Goal: Task Accomplishment & Management: Use online tool/utility

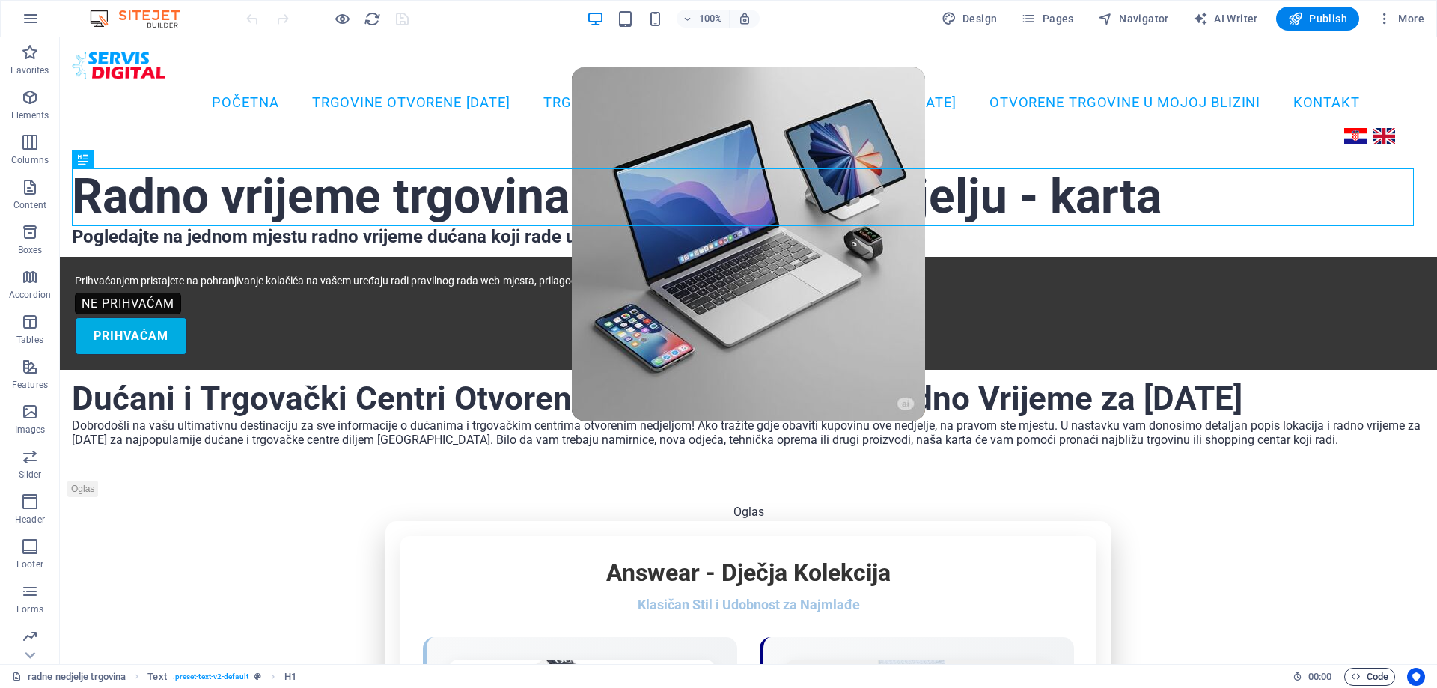
click at [1361, 676] on span "Code" at bounding box center [1369, 677] width 37 height 18
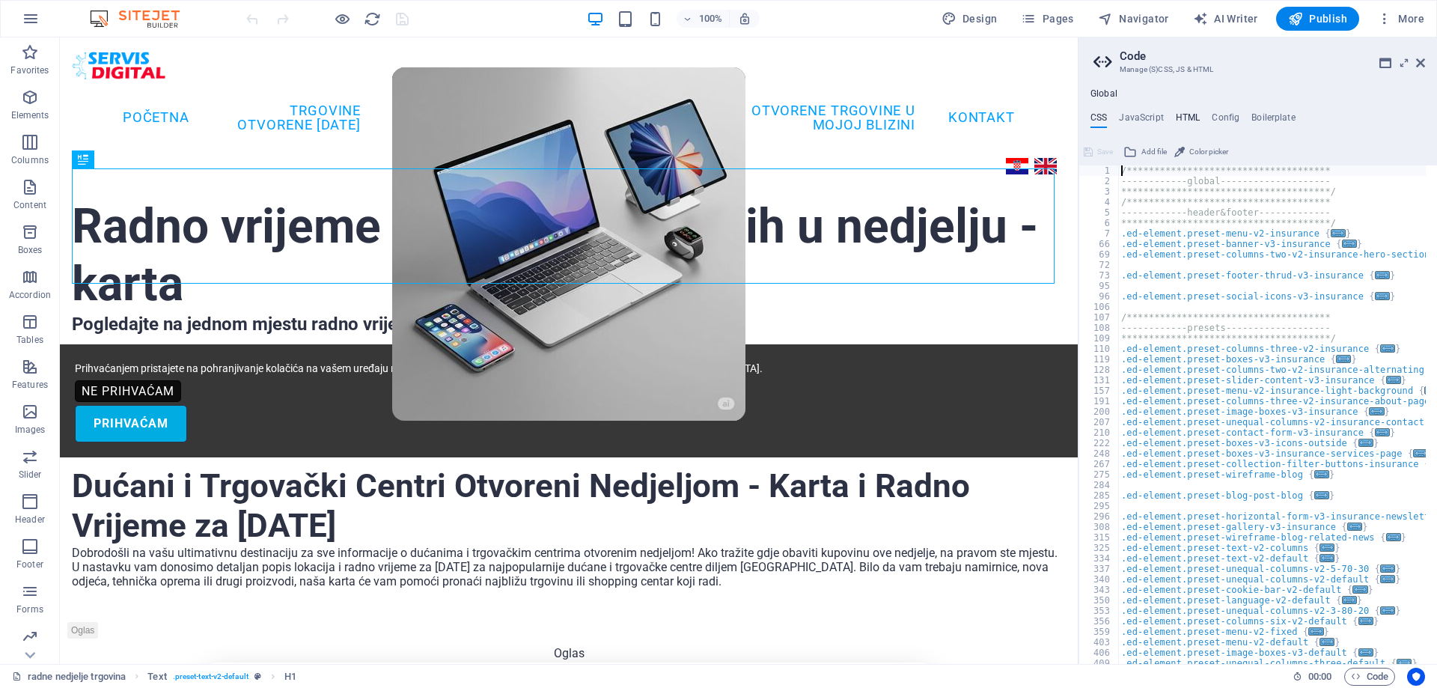
click at [1178, 115] on h4 "HTML" at bounding box center [1188, 120] width 25 height 16
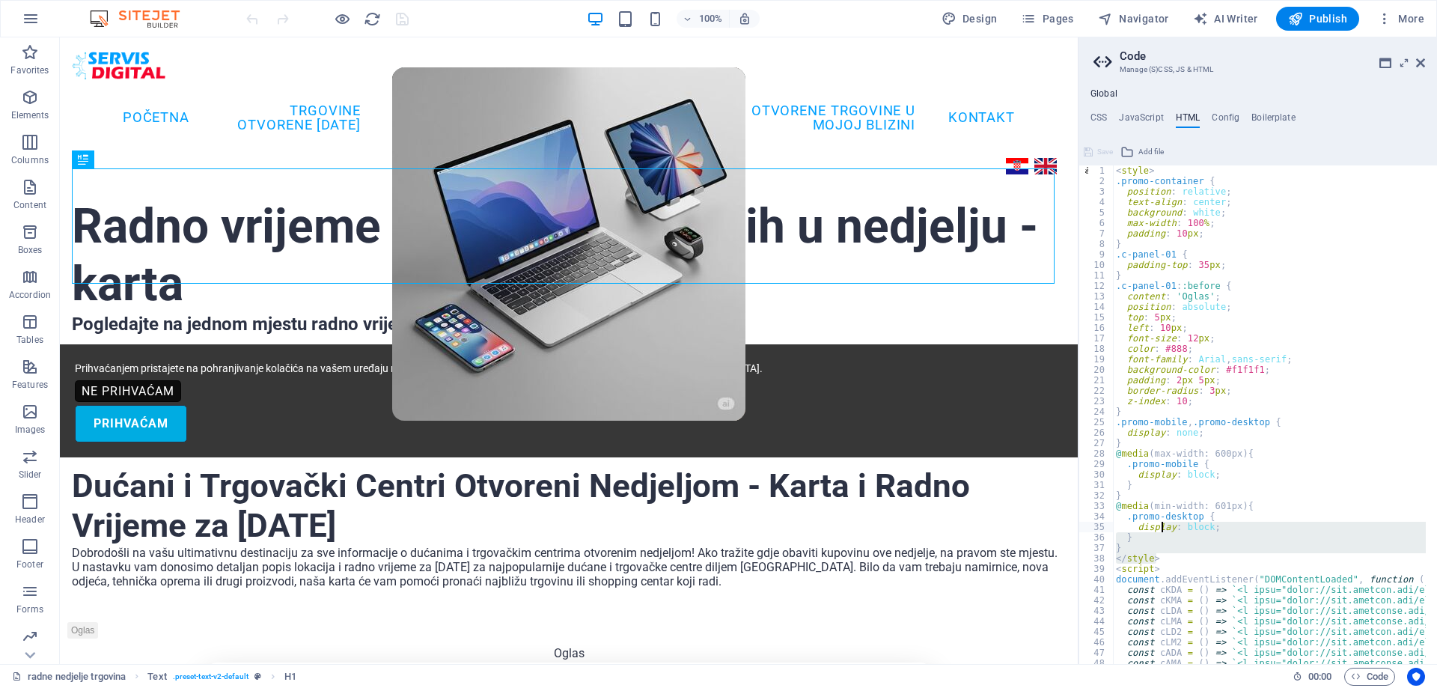
drag, startPoint x: 1163, startPoint y: 560, endPoint x: 1161, endPoint y: 525, distance: 35.2
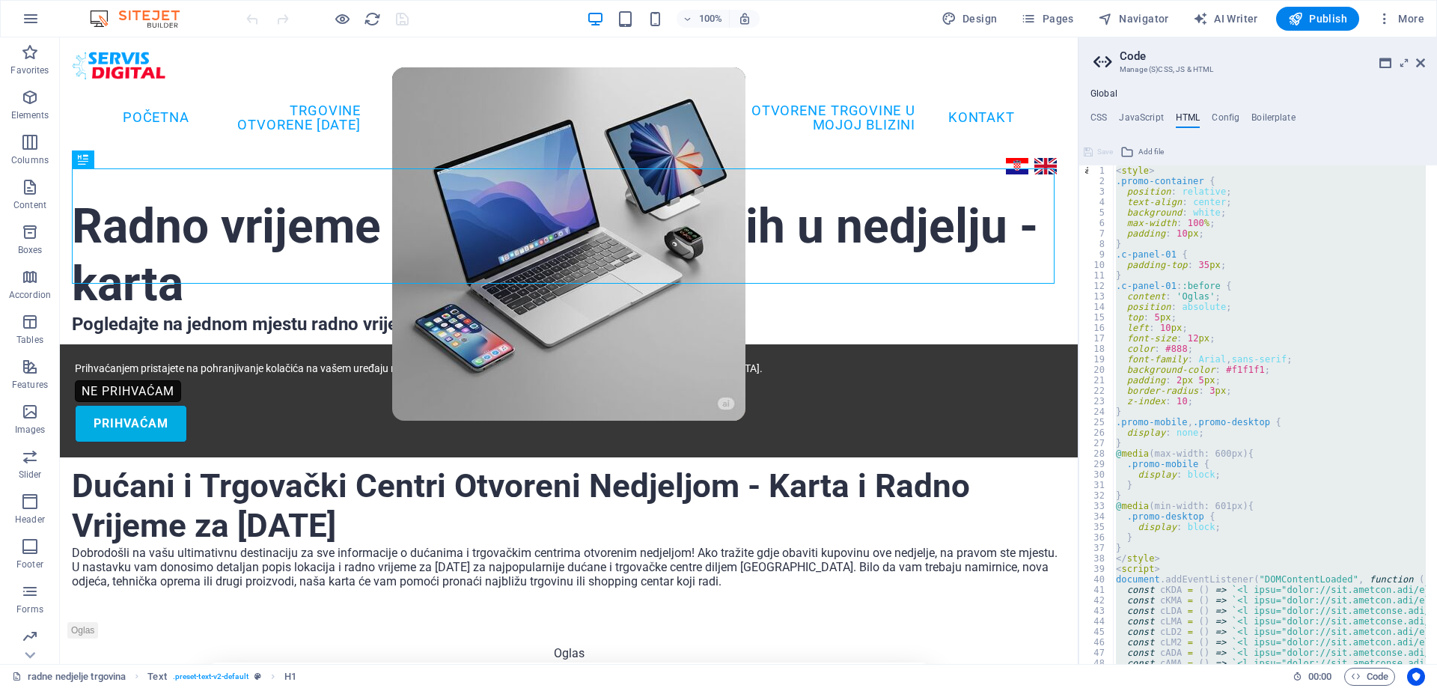
click at [1154, 465] on div "< style > .promo-container { position : relative ; text-align : center ; backgr…" at bounding box center [1269, 414] width 313 height 499
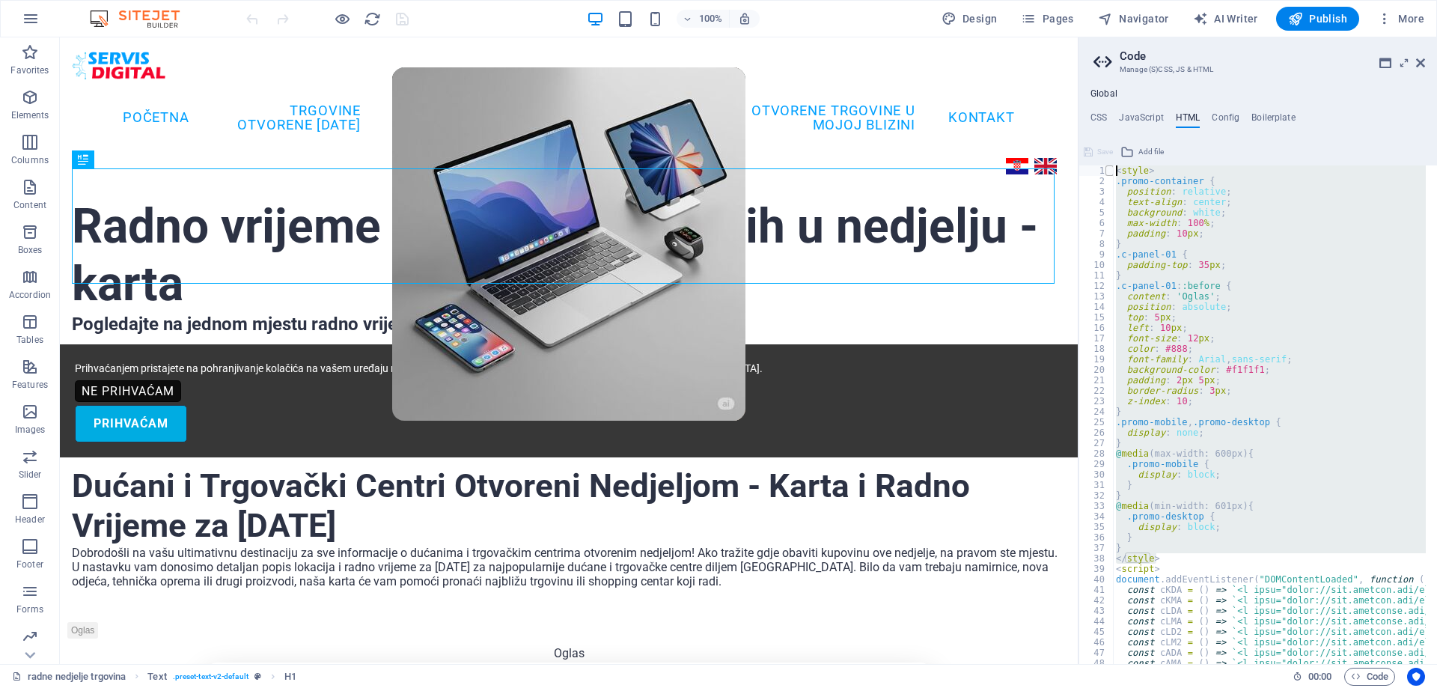
drag, startPoint x: 1167, startPoint y: 555, endPoint x: 1111, endPoint y: 171, distance: 388.1
click at [1111, 171] on div ".promo-mobile { [PHONE_NUMBER] [PHONE_NUMBER] [PHONE_NUMBER] [PHONE_NUMBER] [PH…" at bounding box center [1258, 414] width 359 height 499
click at [1164, 561] on div "< style > .promo-container { position : relative ; text-align : center ; backgr…" at bounding box center [1269, 414] width 313 height 499
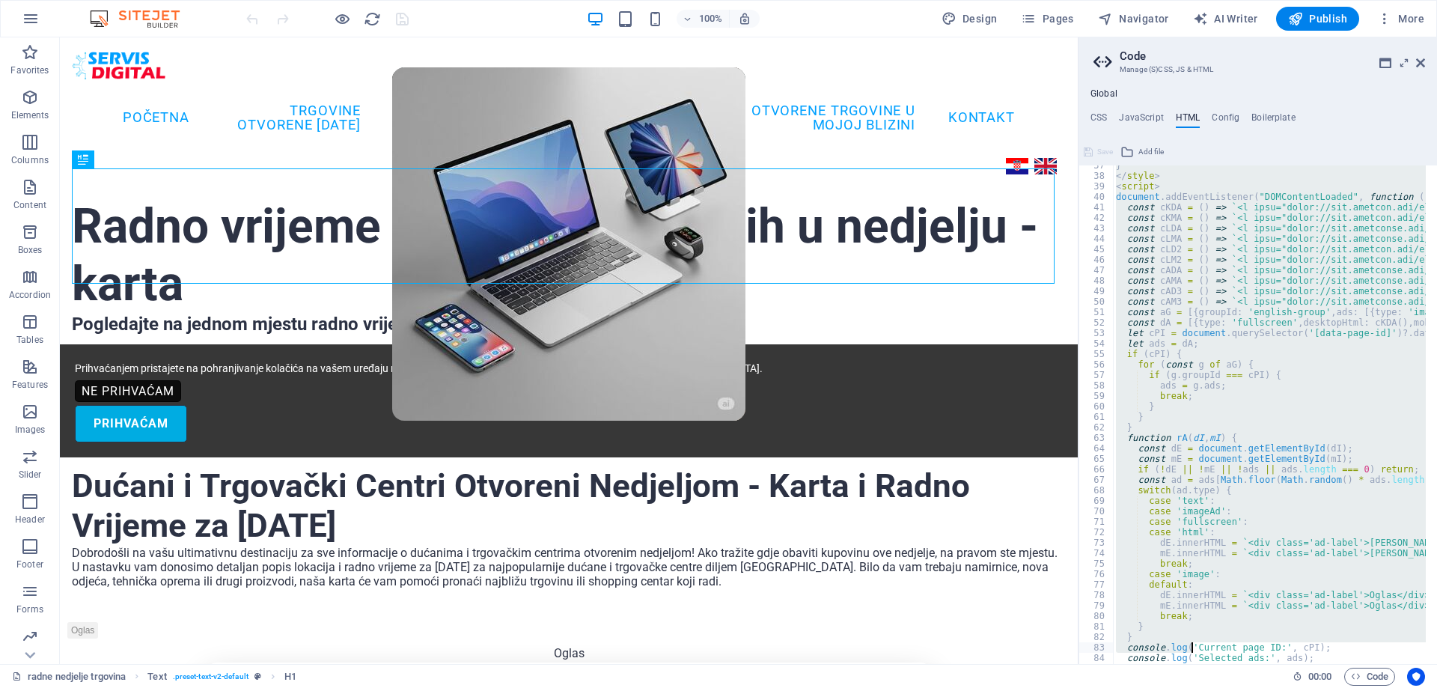
scroll to position [519, 0]
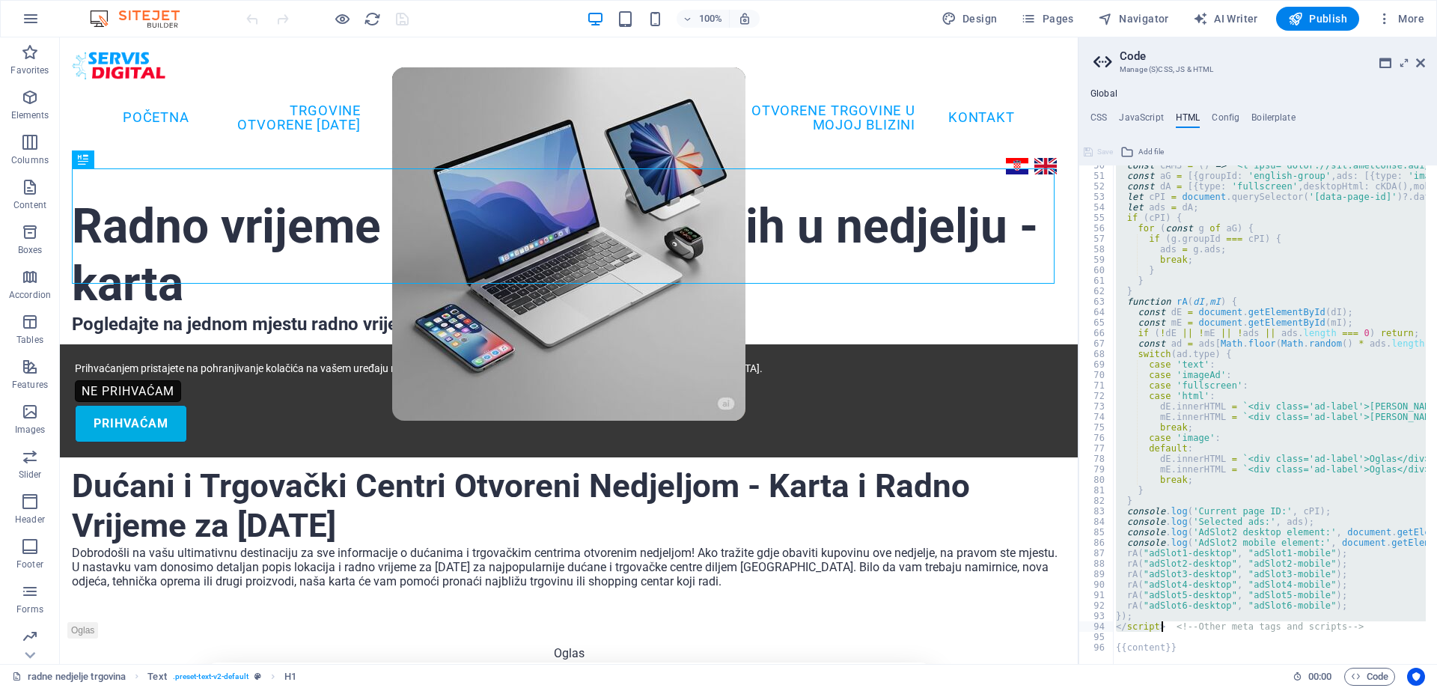
drag, startPoint x: 1116, startPoint y: 172, endPoint x: 1167, endPoint y: 627, distance: 458.0
paste textarea
type textarea "</script> <!-- Other meta tags and scripts -->"
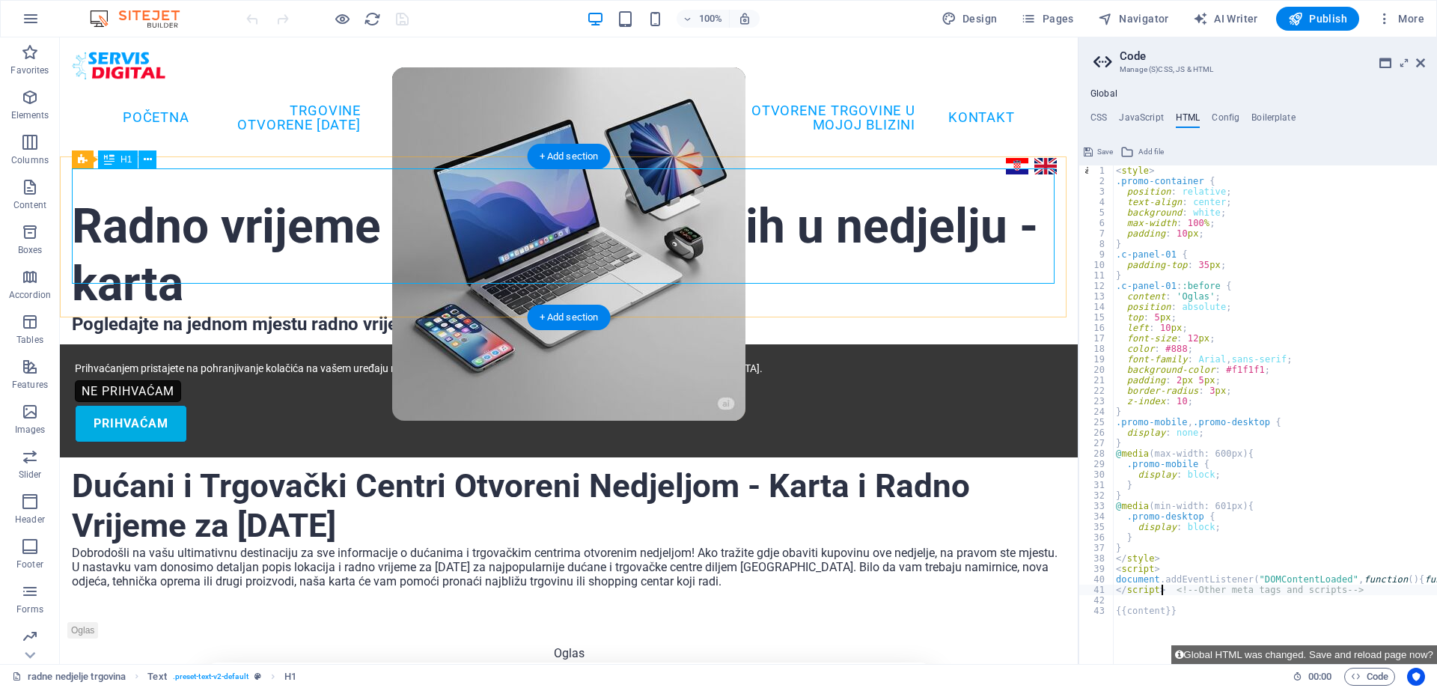
click at [981, 250] on div "Radno vrijeme trgovina otvorenih u nedjelju - karta" at bounding box center [569, 255] width 994 height 115
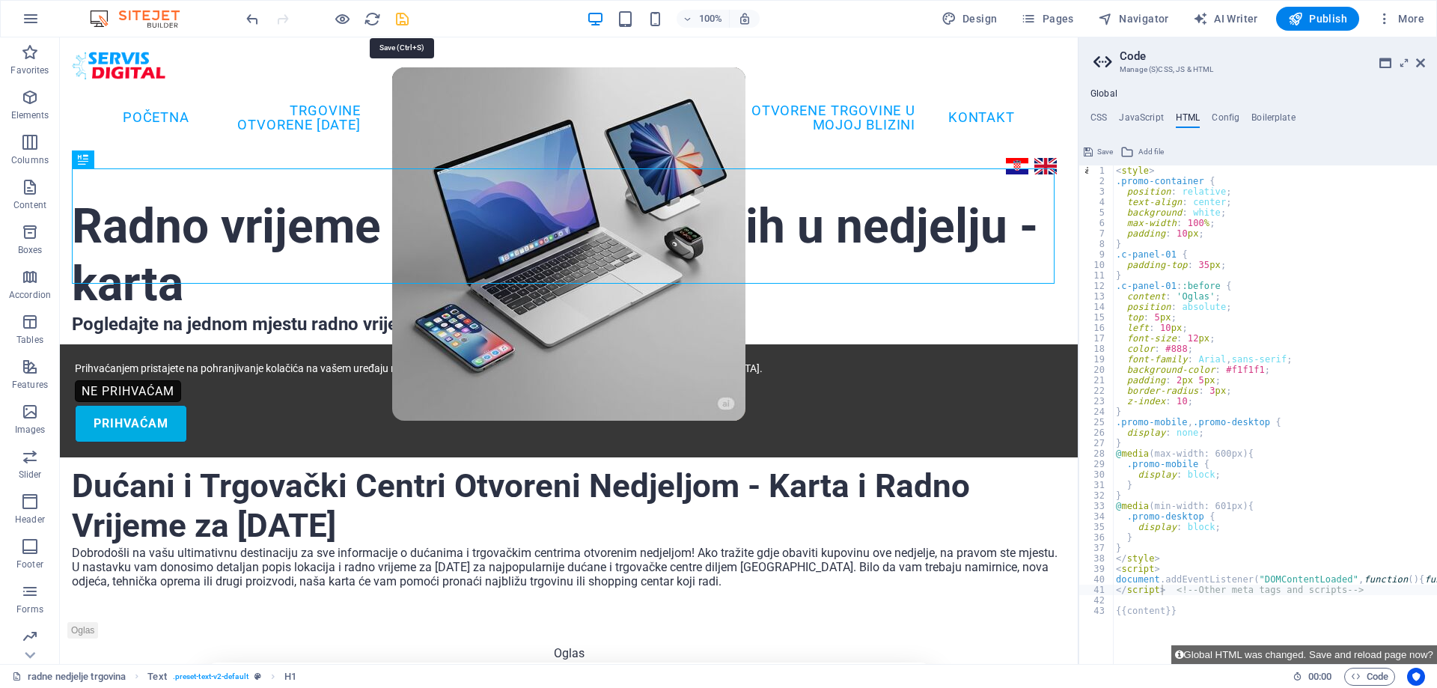
click at [401, 18] on icon "save" at bounding box center [402, 18] width 17 height 17
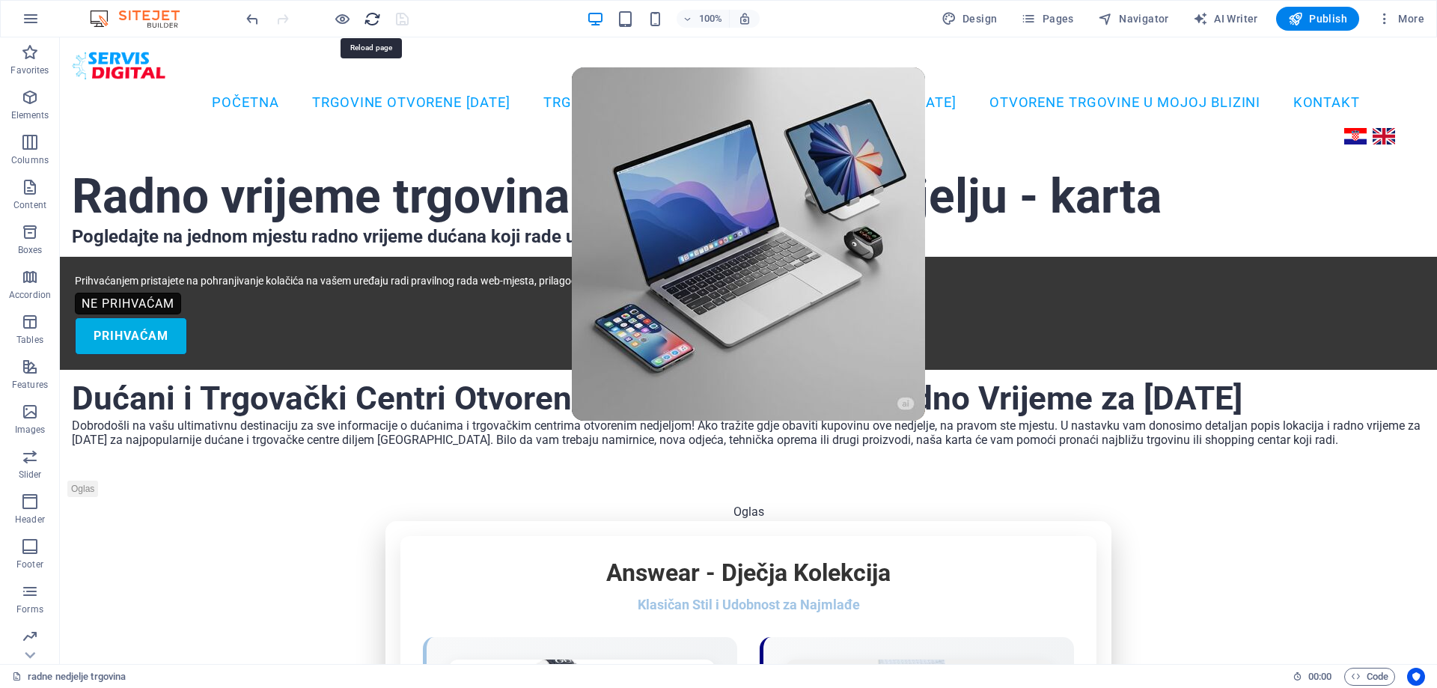
click at [371, 21] on icon "reload" at bounding box center [372, 18] width 17 height 17
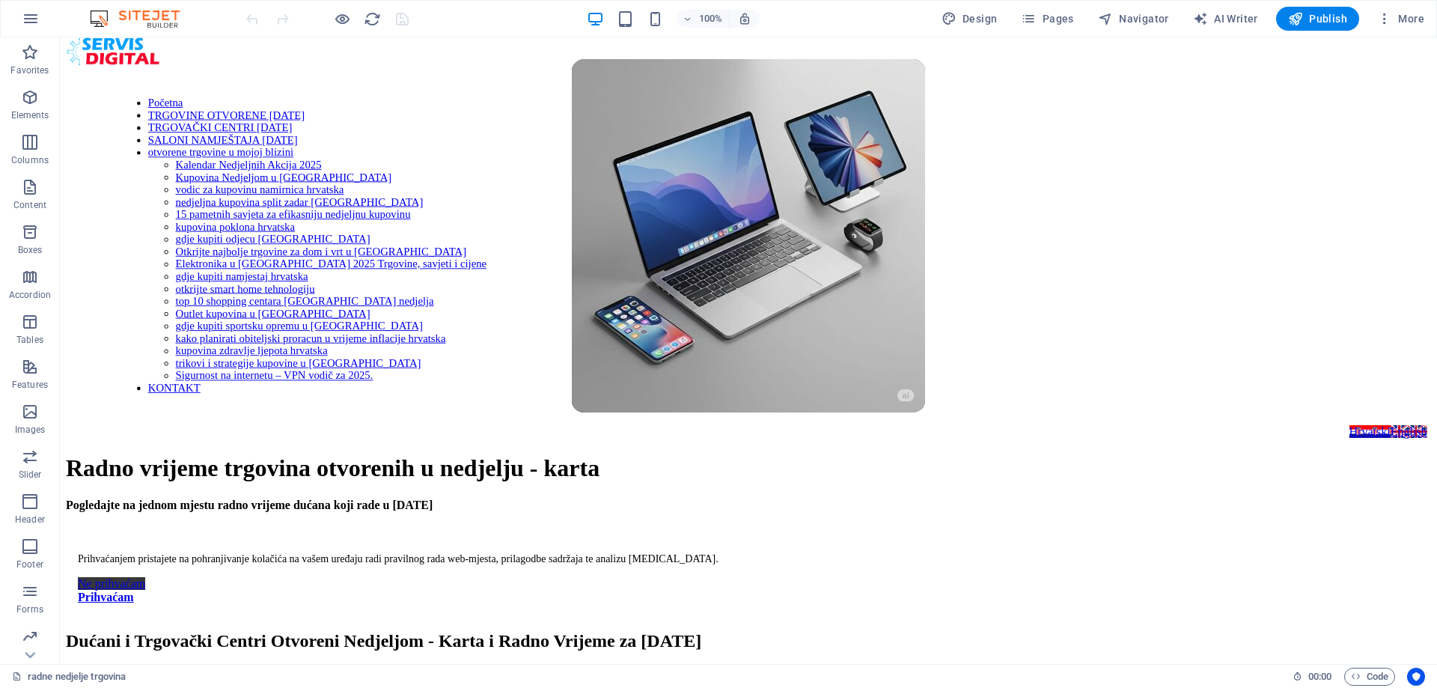
scroll to position [0, 0]
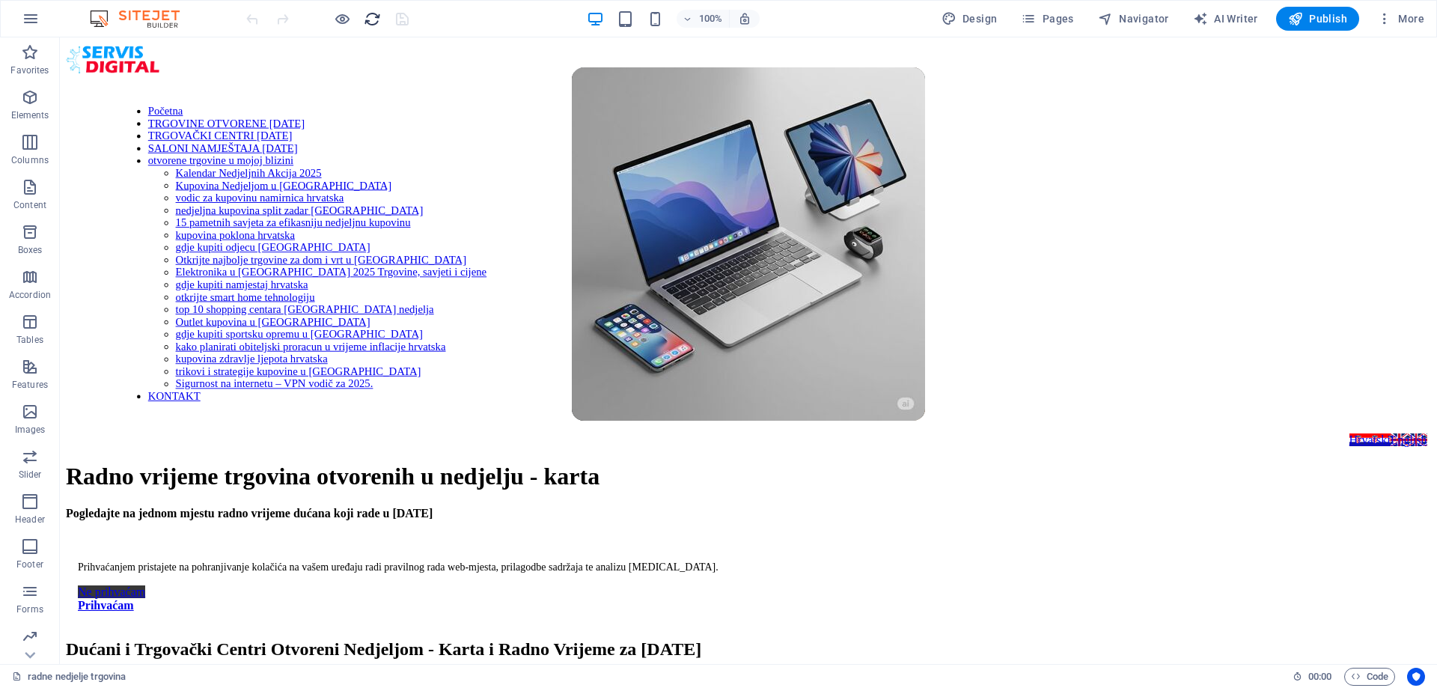
click at [369, 19] on icon "reload" at bounding box center [372, 18] width 17 height 17
click at [374, 19] on icon "reload" at bounding box center [372, 18] width 17 height 17
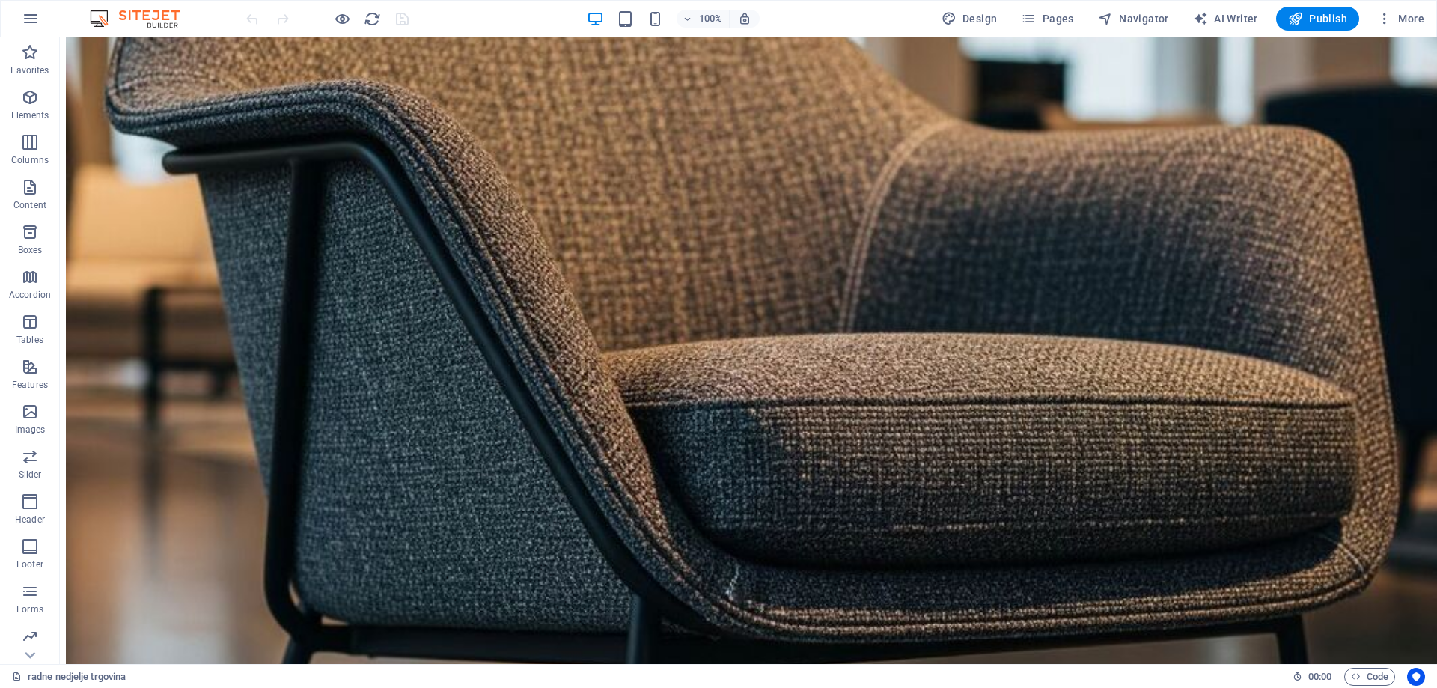
scroll to position [6293, 0]
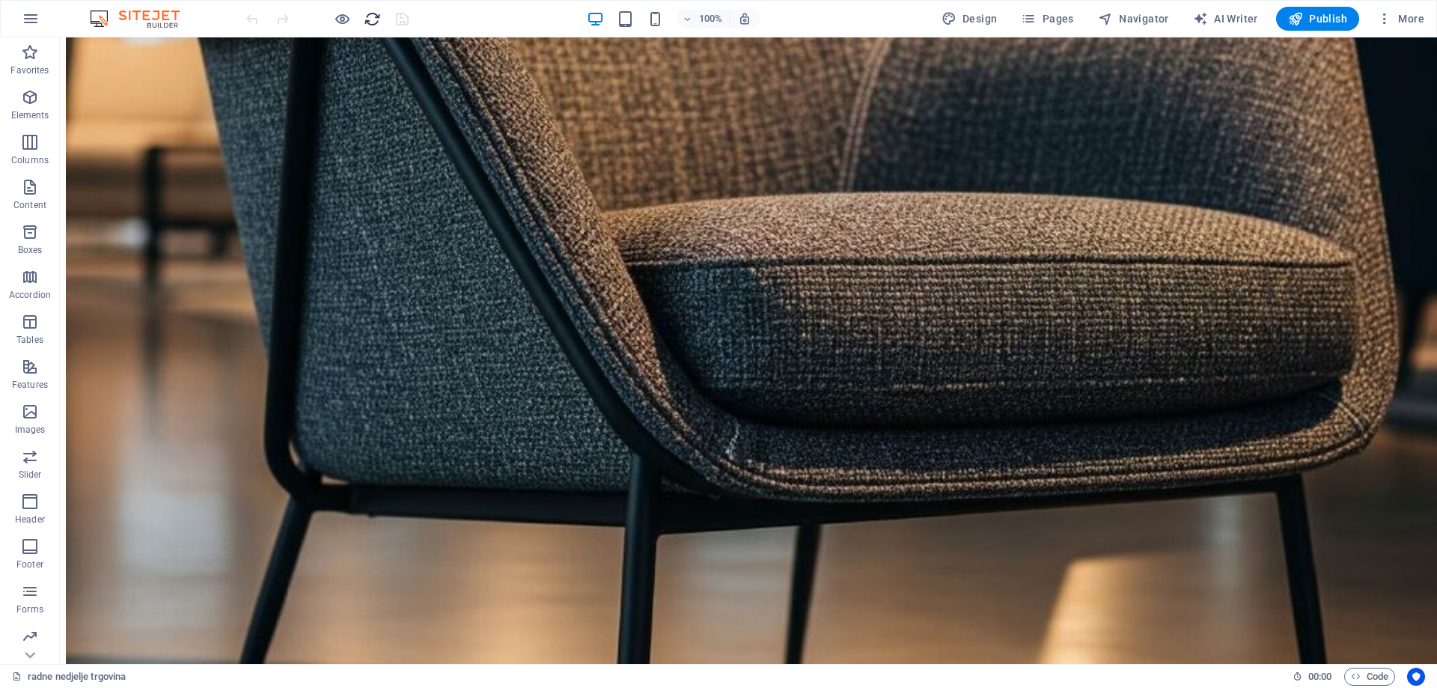
click at [368, 15] on icon "reload" at bounding box center [372, 18] width 17 height 17
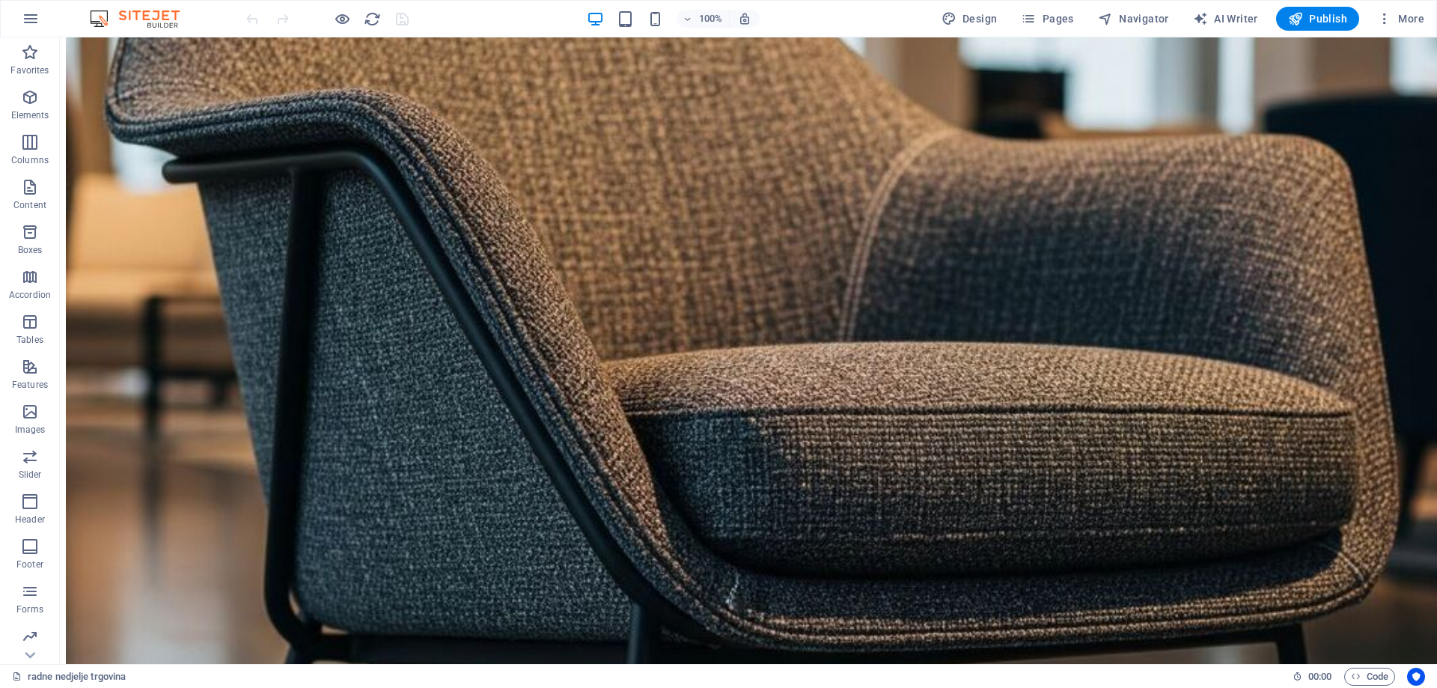
scroll to position [6091, 0]
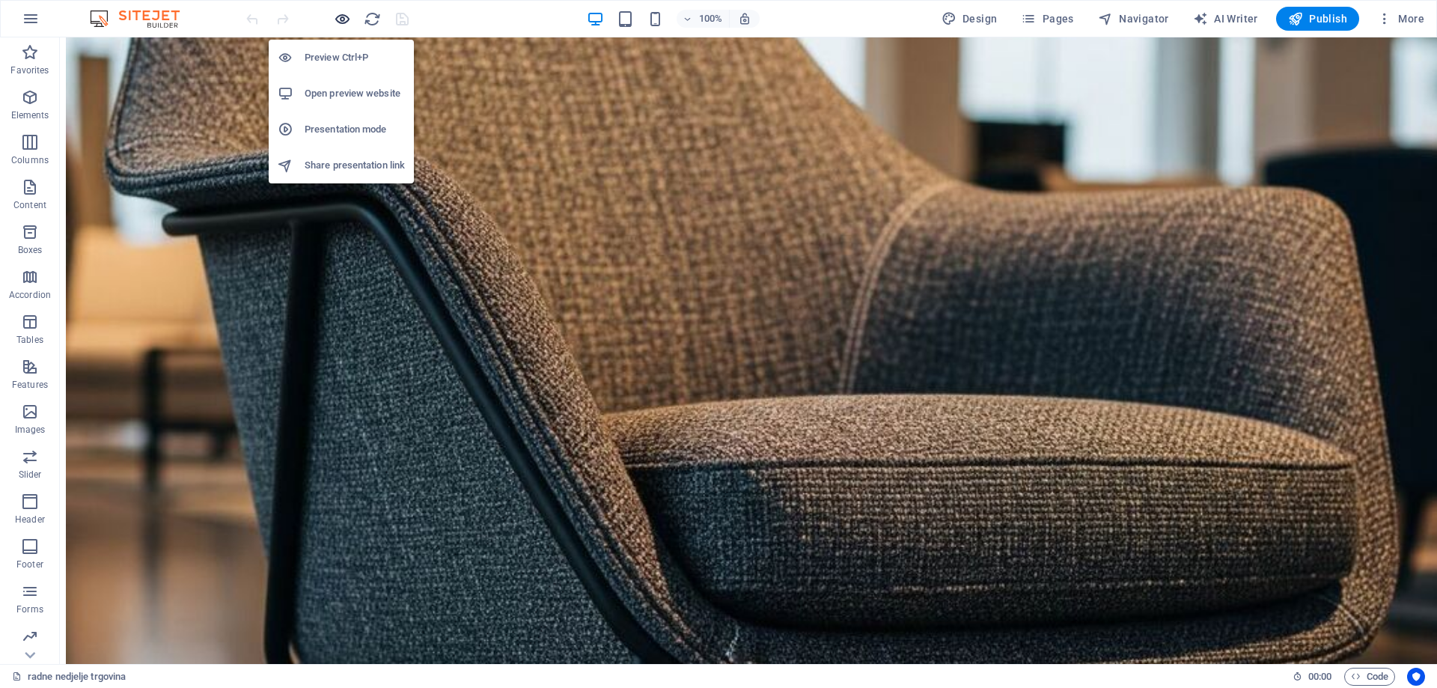
click at [342, 20] on icon "button" at bounding box center [342, 18] width 17 height 17
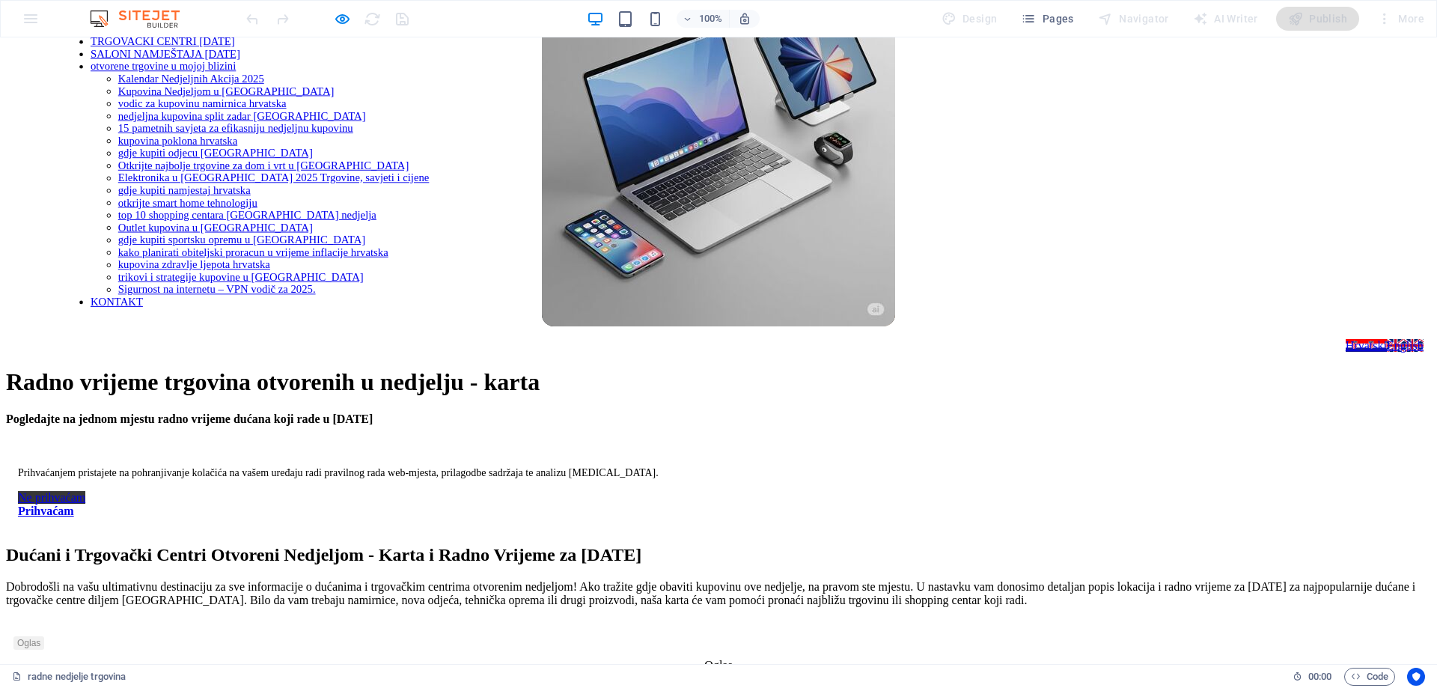
scroll to position [0, 0]
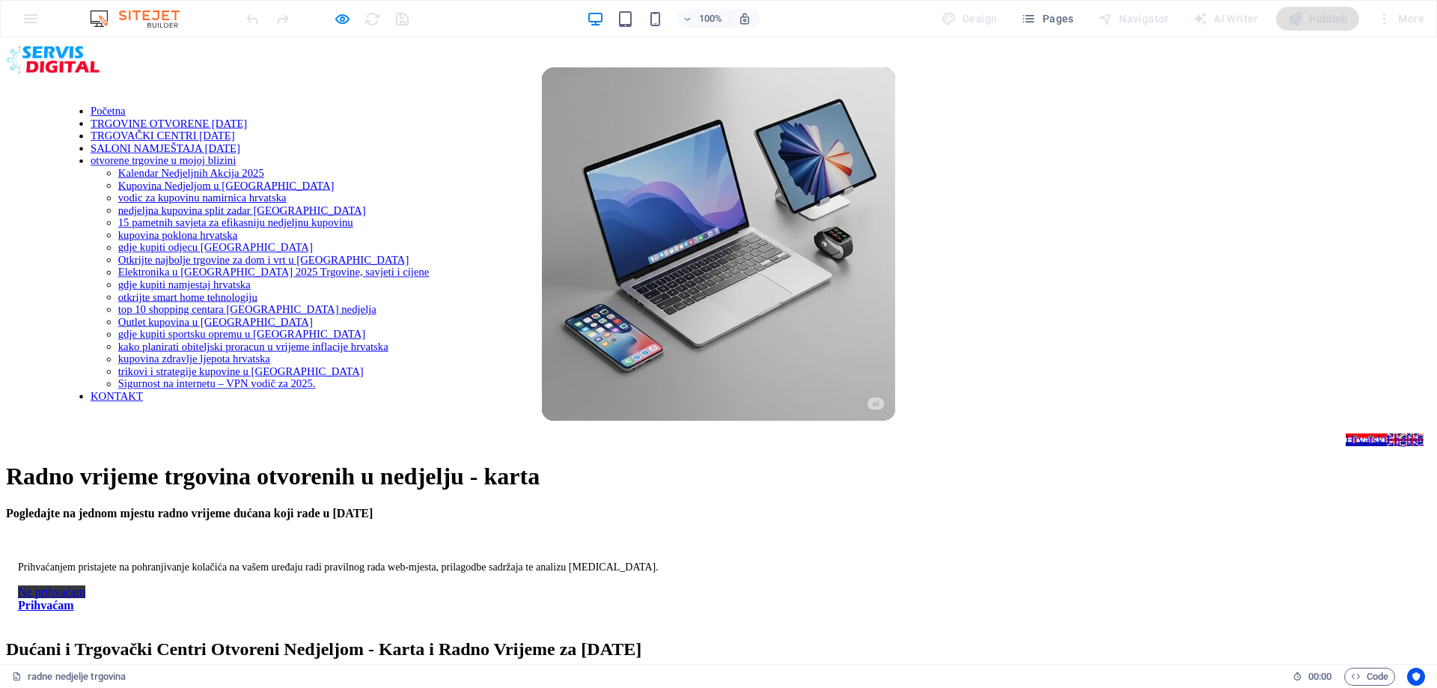
click at [247, 118] on link "TRGOVINE OTVORENE [DATE]" at bounding box center [169, 124] width 156 height 12
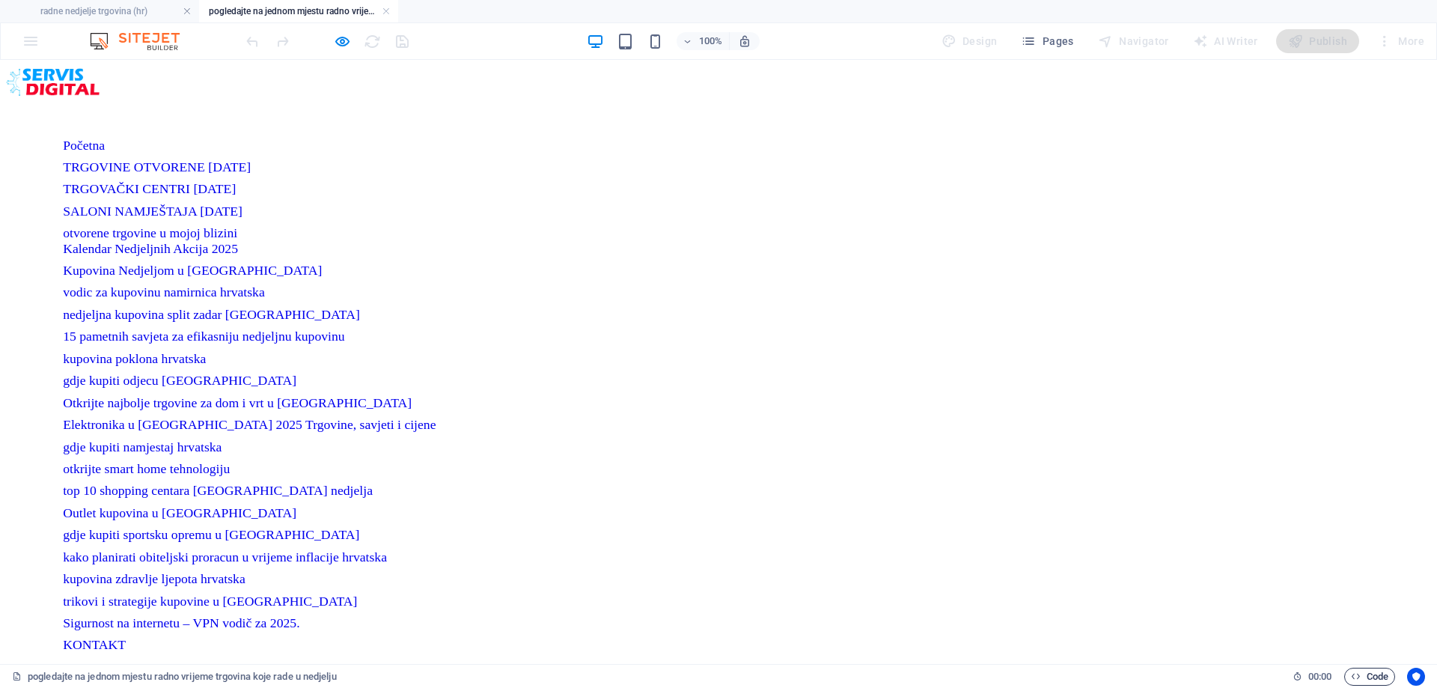
click at [1367, 674] on span "Code" at bounding box center [1369, 677] width 37 height 18
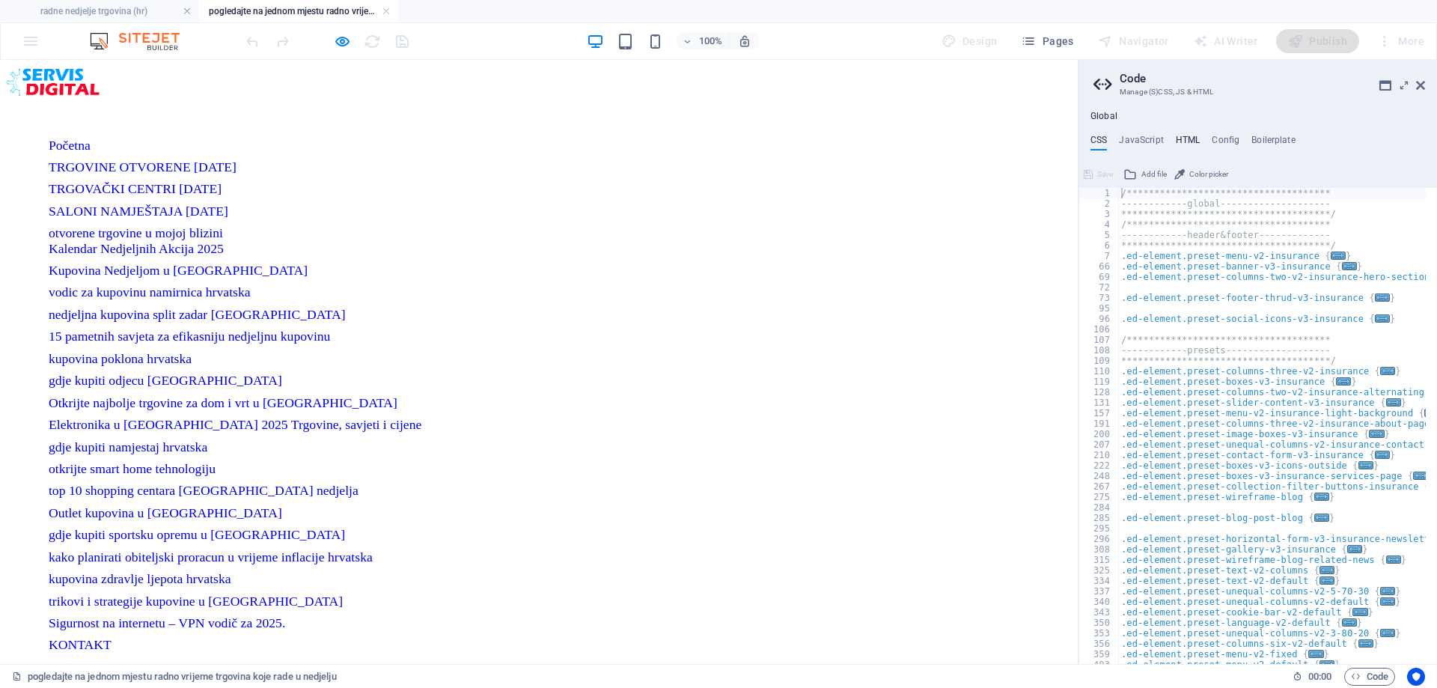
click at [1184, 144] on h4 "HTML" at bounding box center [1188, 143] width 25 height 16
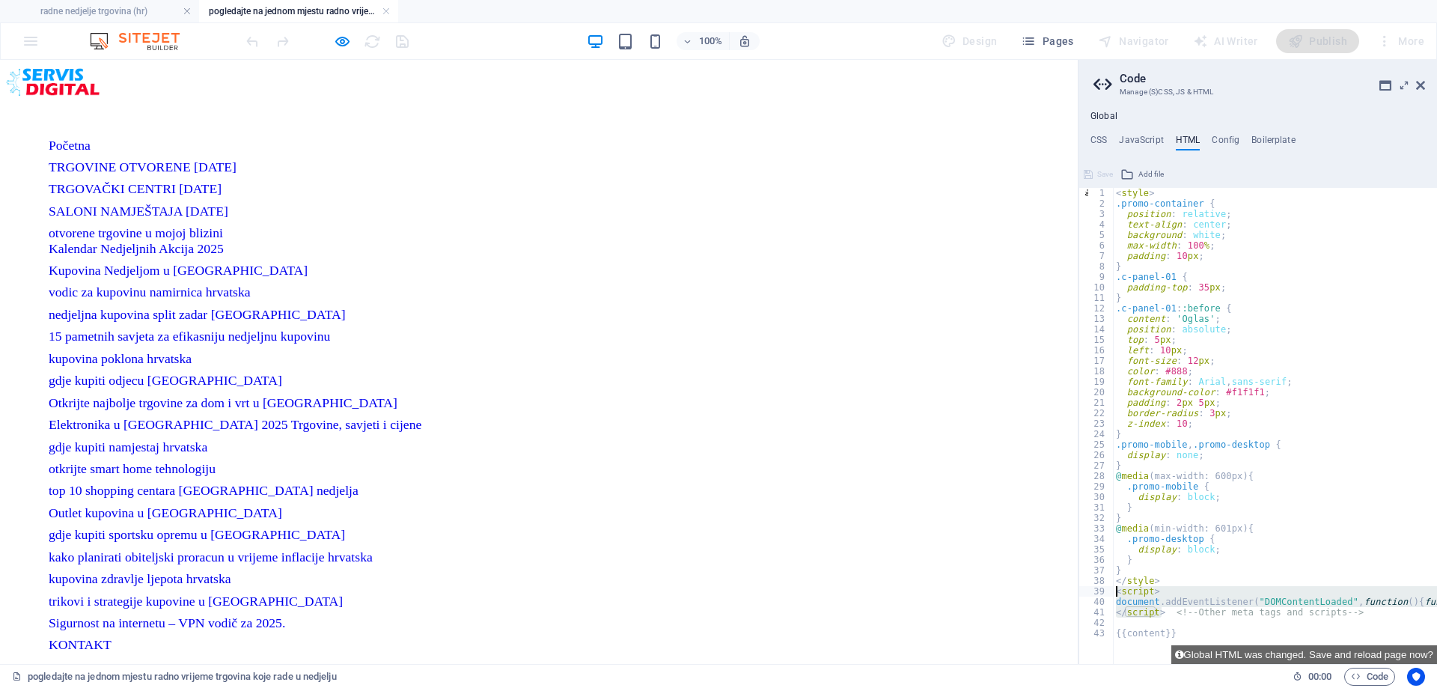
drag, startPoint x: 1161, startPoint y: 615, endPoint x: 1117, endPoint y: 588, distance: 51.7
paste textarea "</script> <!-- Other meta tags and scripts -->"
type textarea "</script> <!-- Other meta tags and scripts -->"
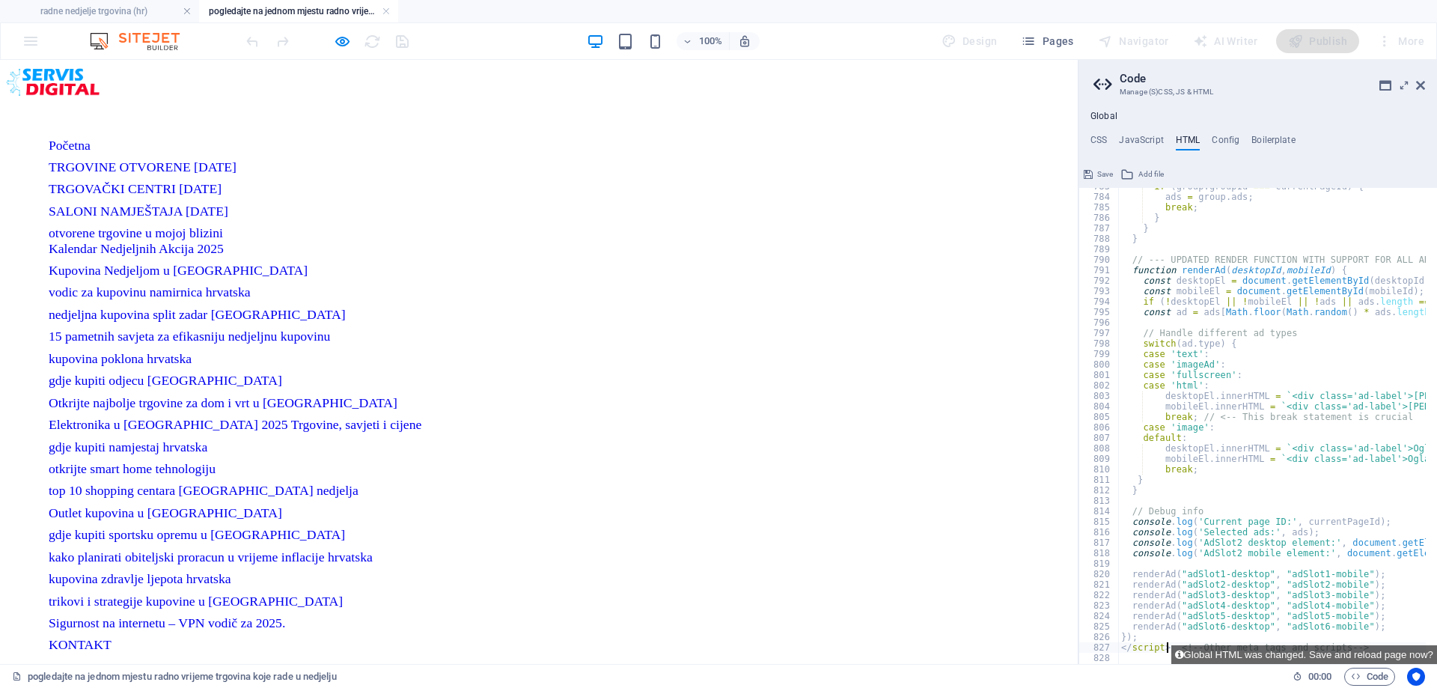
scroll to position [8224, 0]
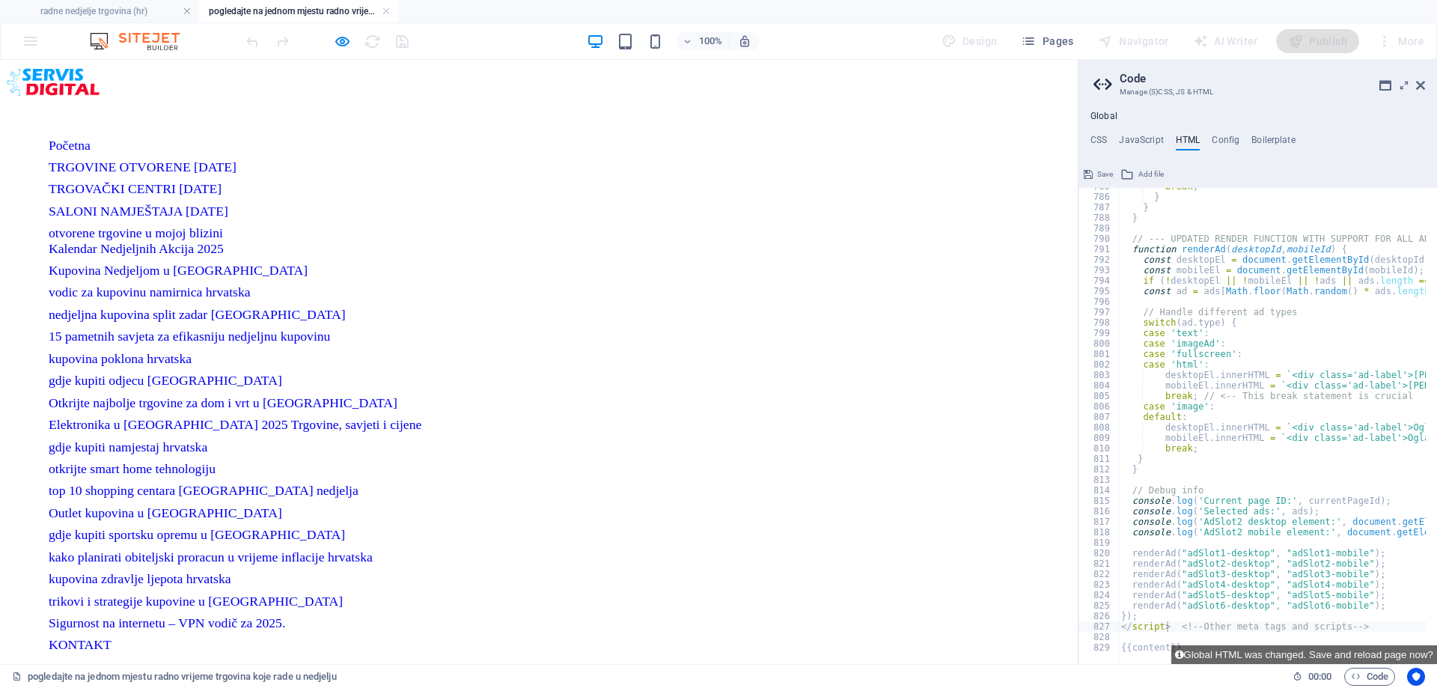
click at [886, 180] on div "Početna TRGOVINE OTVORENE [DATE] TRGOVAČKI CENTRI [DATE] SALONI NAMJEŠTAJA [DAT…" at bounding box center [539, 388] width 1066 height 644
drag, startPoint x: 385, startPoint y: 8, endPoint x: 364, endPoint y: 0, distance: 22.5
click at [385, 8] on link at bounding box center [386, 11] width 9 height 14
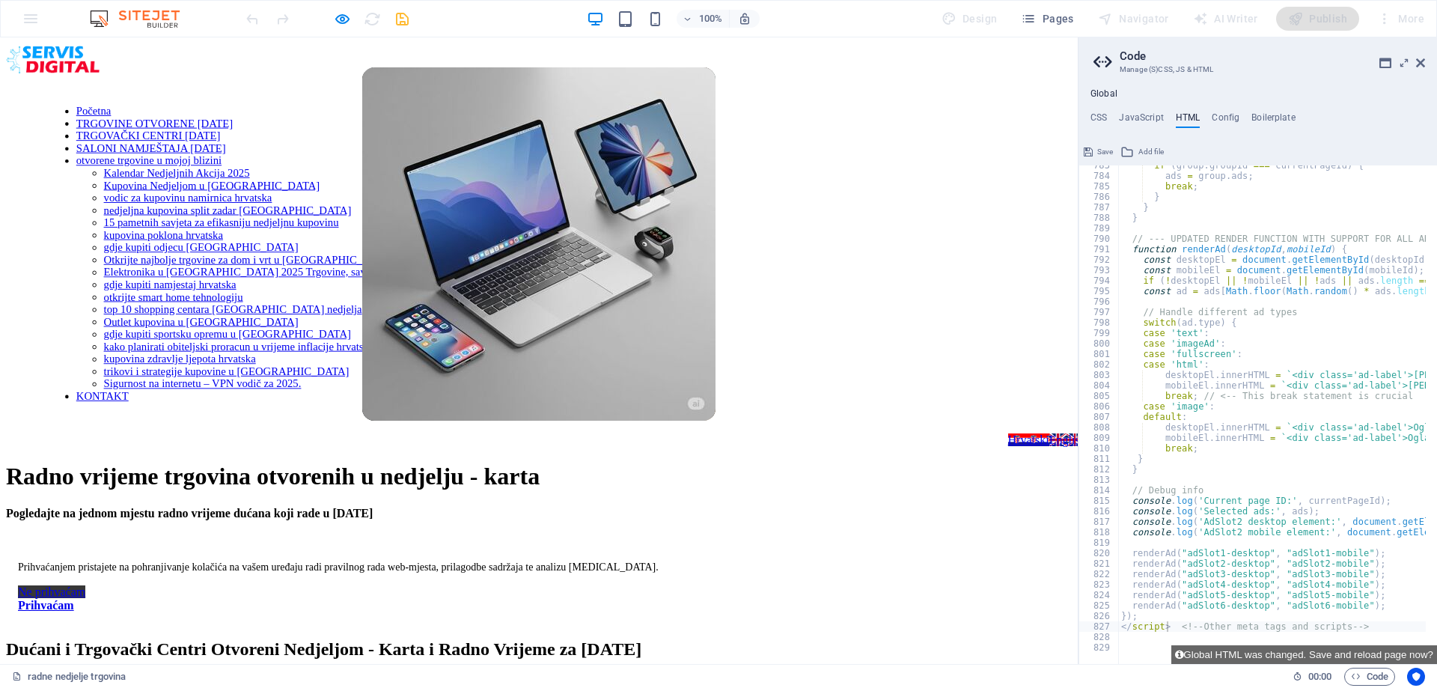
scroll to position [8201, 0]
click at [338, 19] on icon "button" at bounding box center [342, 18] width 17 height 17
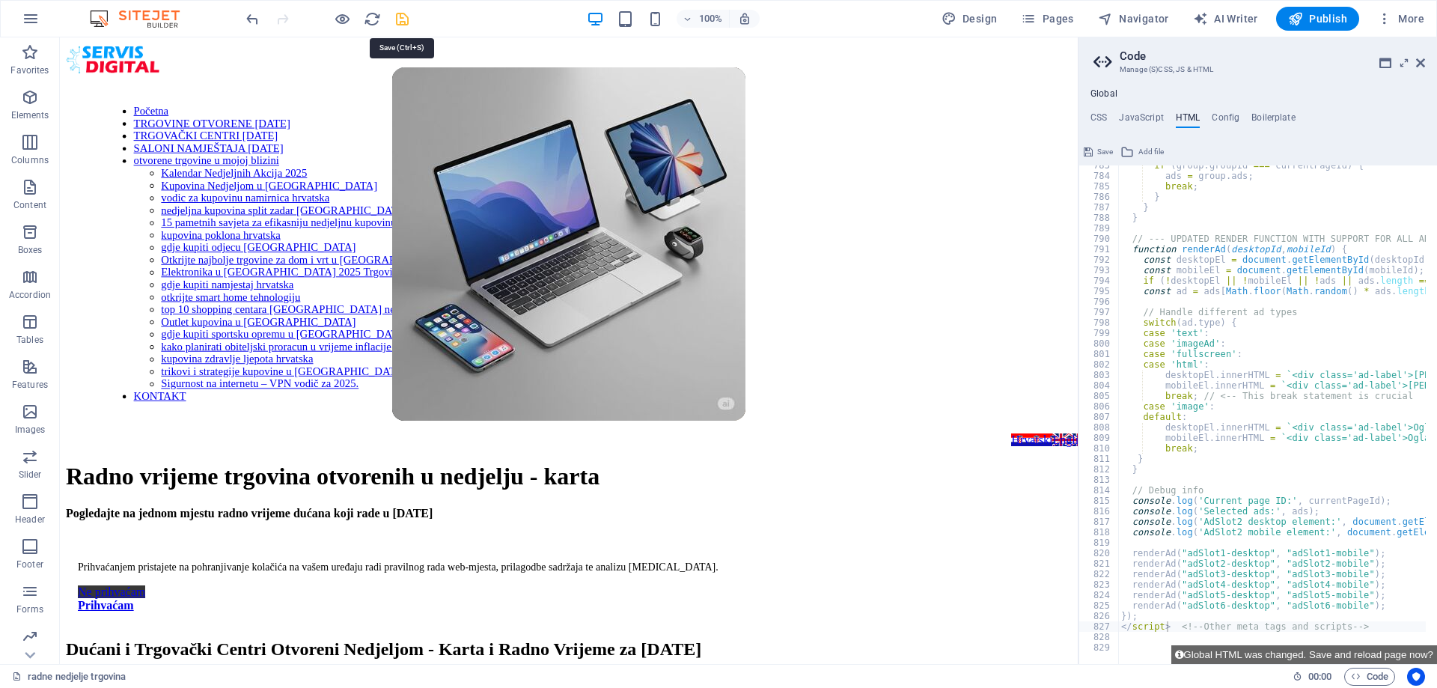
click at [405, 16] on icon "save" at bounding box center [402, 18] width 17 height 17
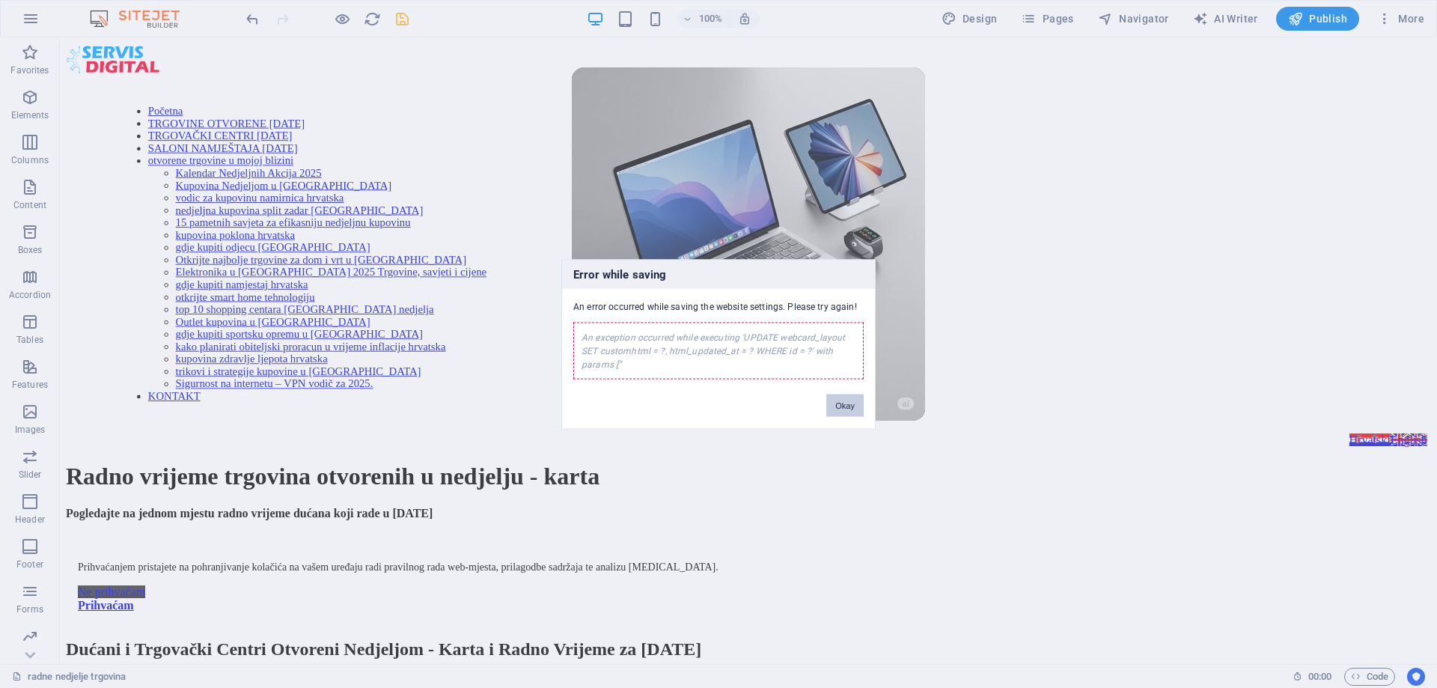
drag, startPoint x: 837, startPoint y: 402, endPoint x: 777, endPoint y: 365, distance: 70.2
click at [837, 402] on button "Okay" at bounding box center [844, 405] width 37 height 22
